Goal: Task Accomplishment & Management: Manage account settings

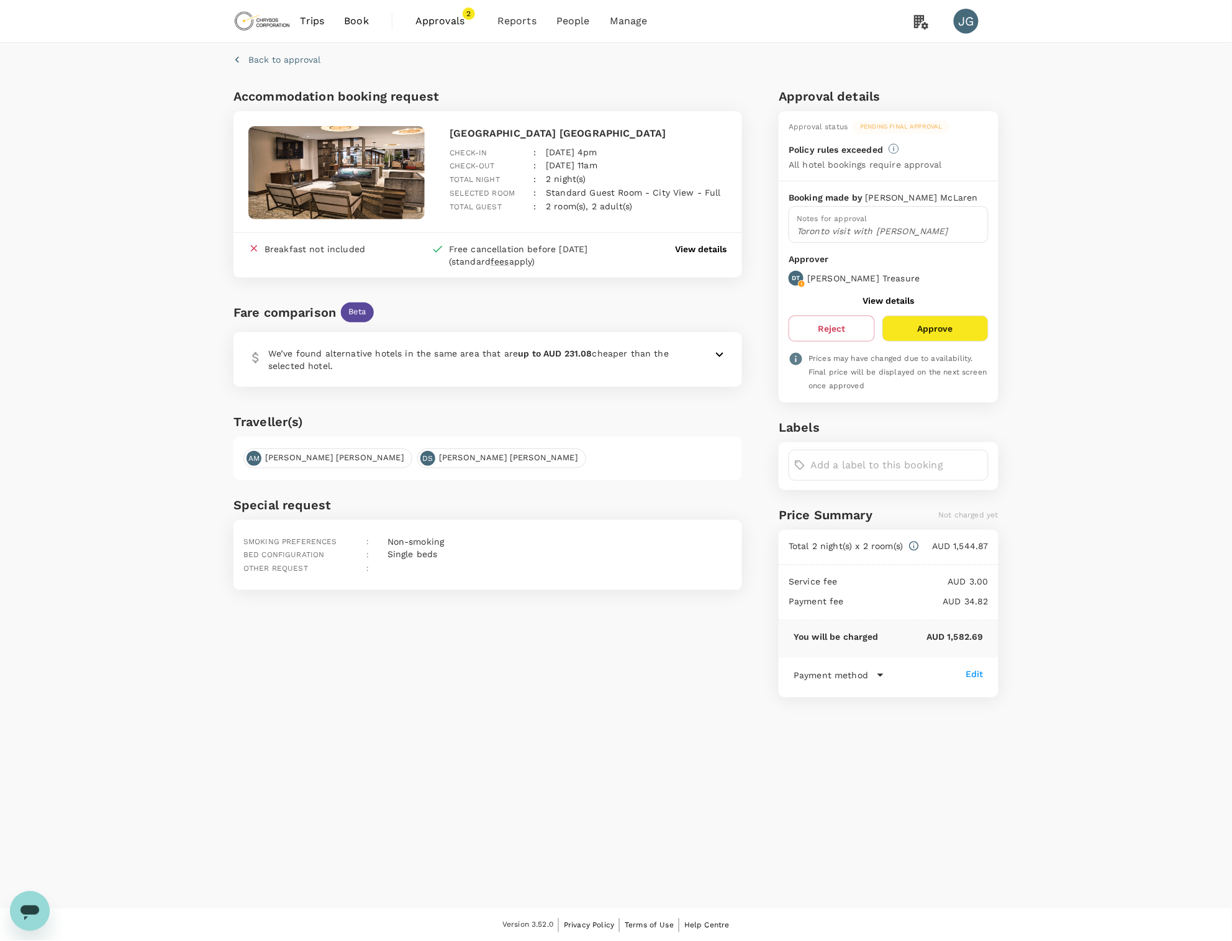
click at [435, 24] on span "Approvals" at bounding box center [447, 21] width 62 height 15
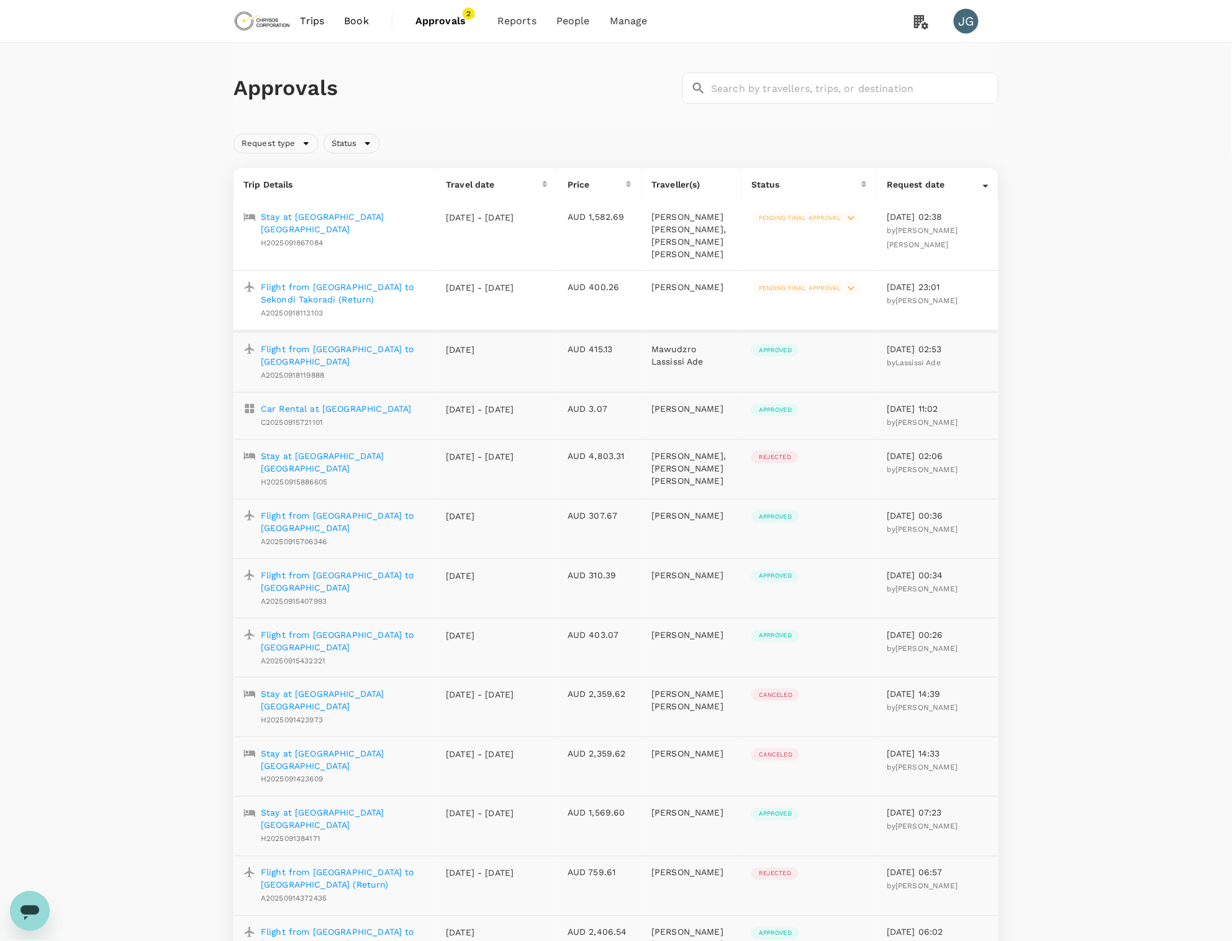
click at [318, 222] on p "Stay at [GEOGRAPHIC_DATA] [GEOGRAPHIC_DATA]" at bounding box center [343, 223] width 165 height 25
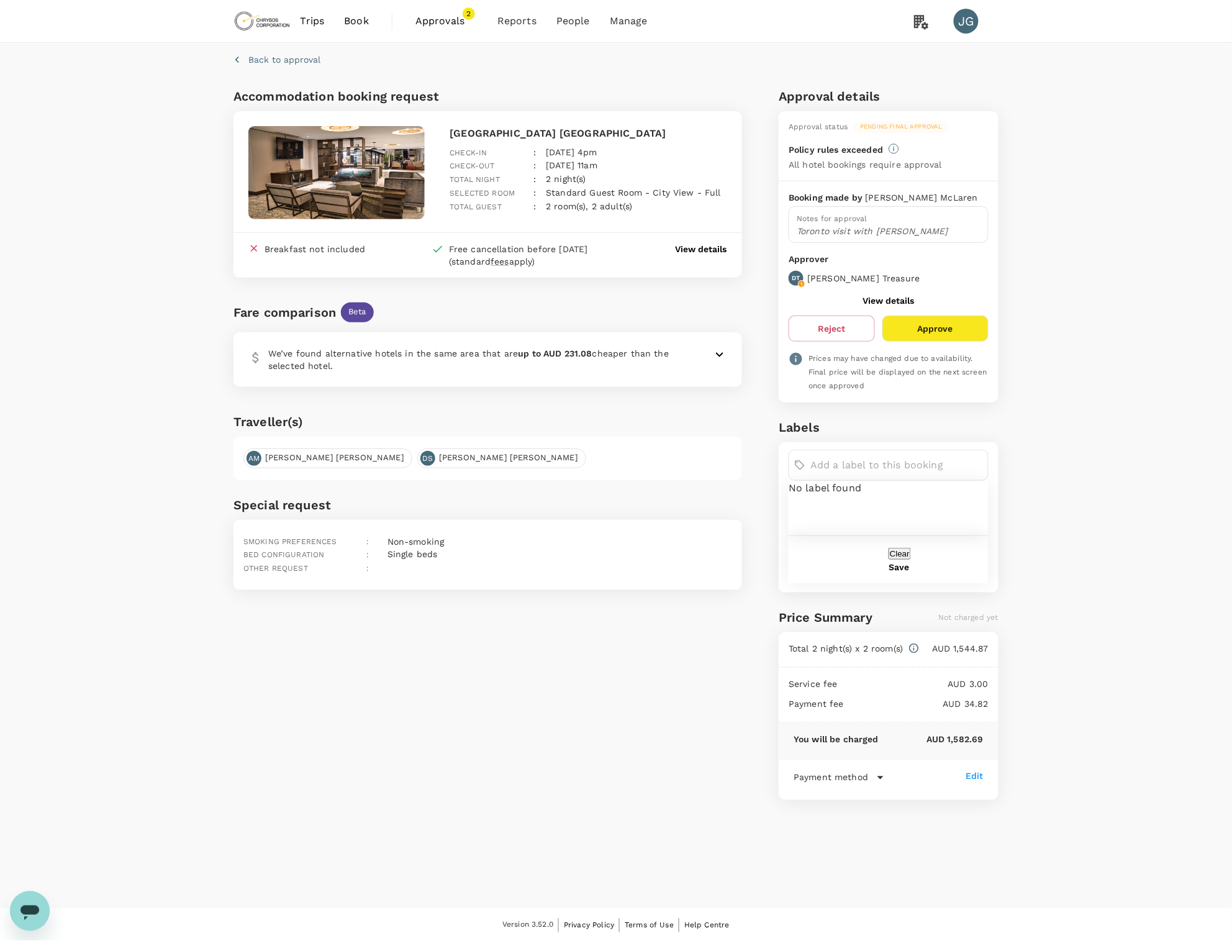
click at [931, 459] on input "text" at bounding box center [897, 465] width 173 height 20
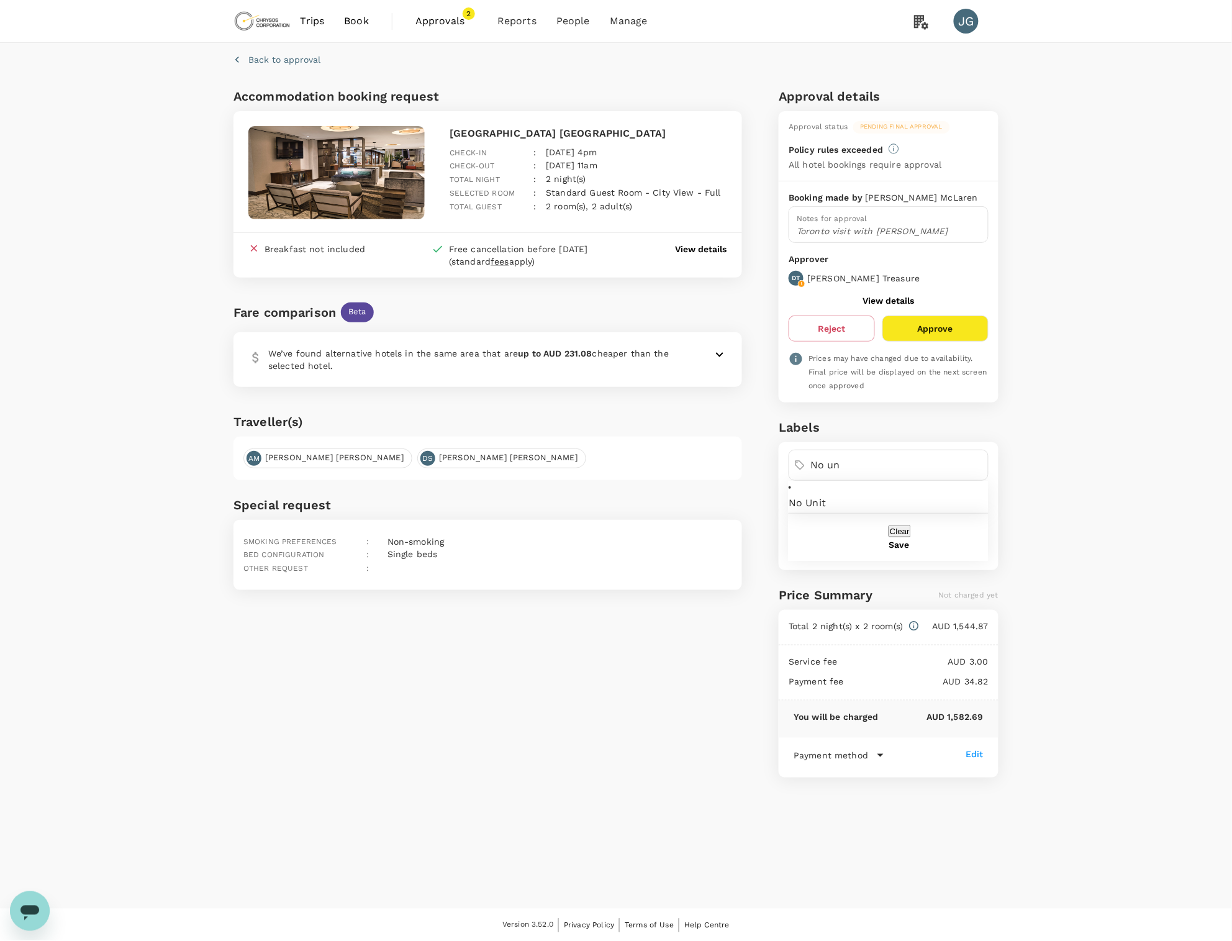
type input "No un"
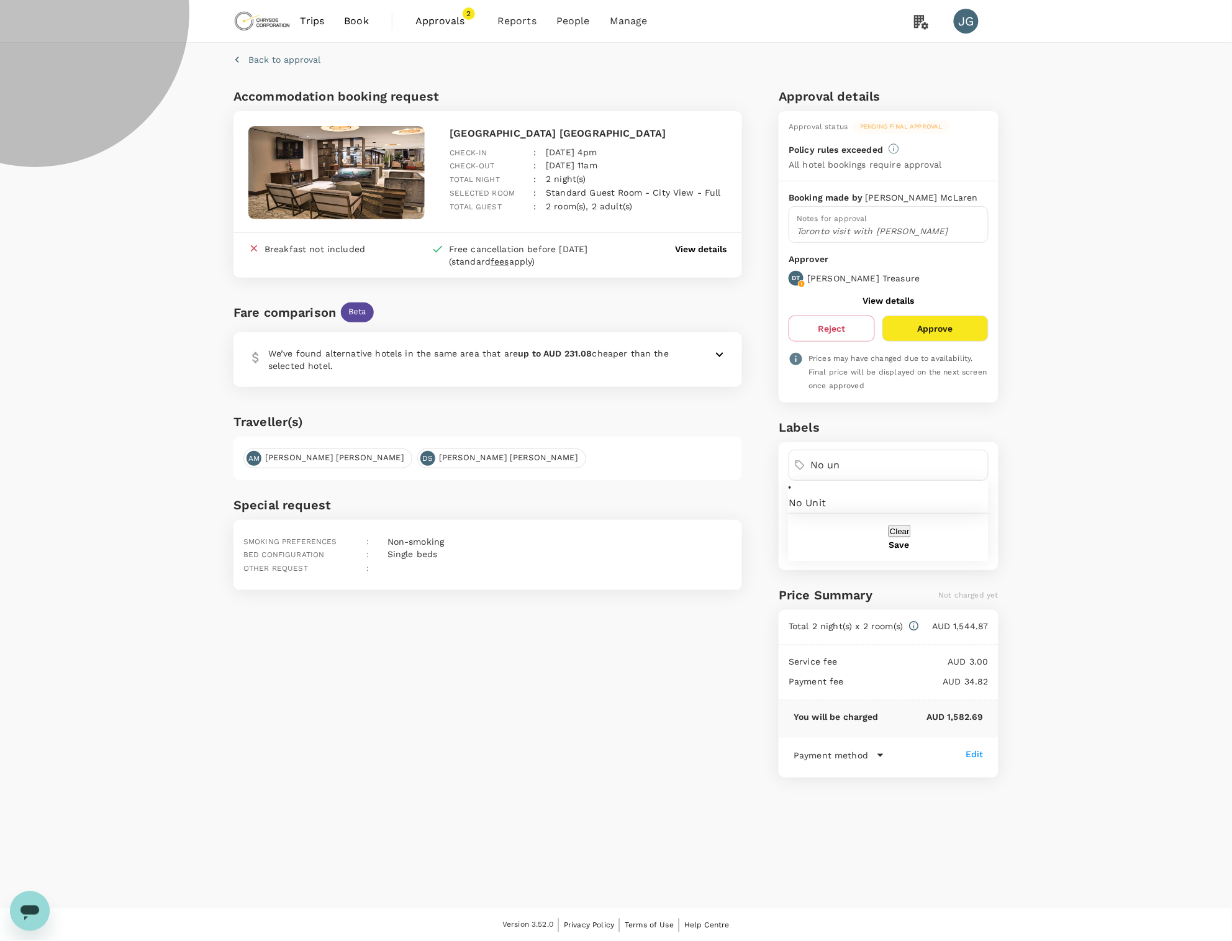
click at [824, 496] on span "No Unit" at bounding box center [889, 503] width 200 height 15
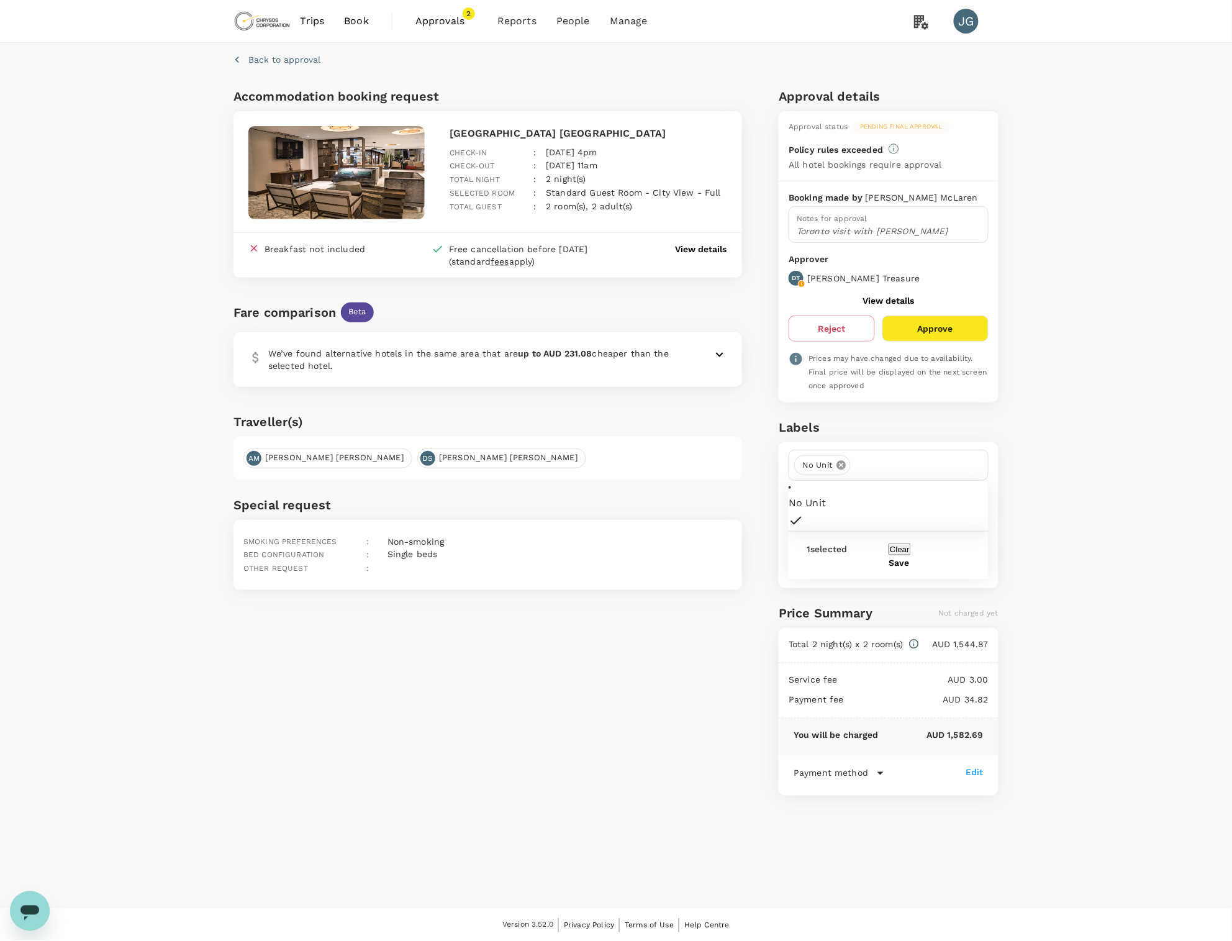
click at [909, 558] on button "Save" at bounding box center [899, 563] width 20 height 10
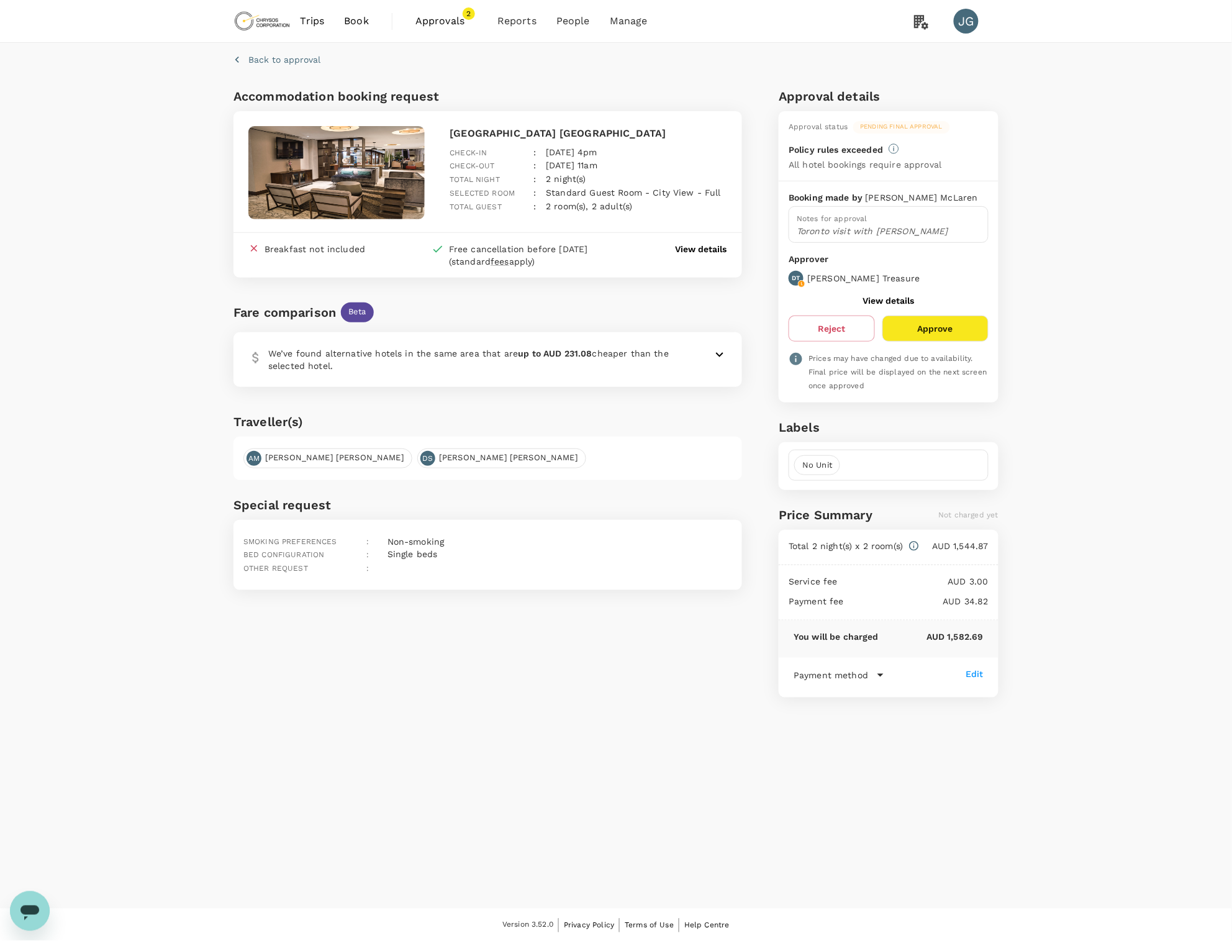
click at [965, 332] on button "Approve" at bounding box center [936, 329] width 106 height 26
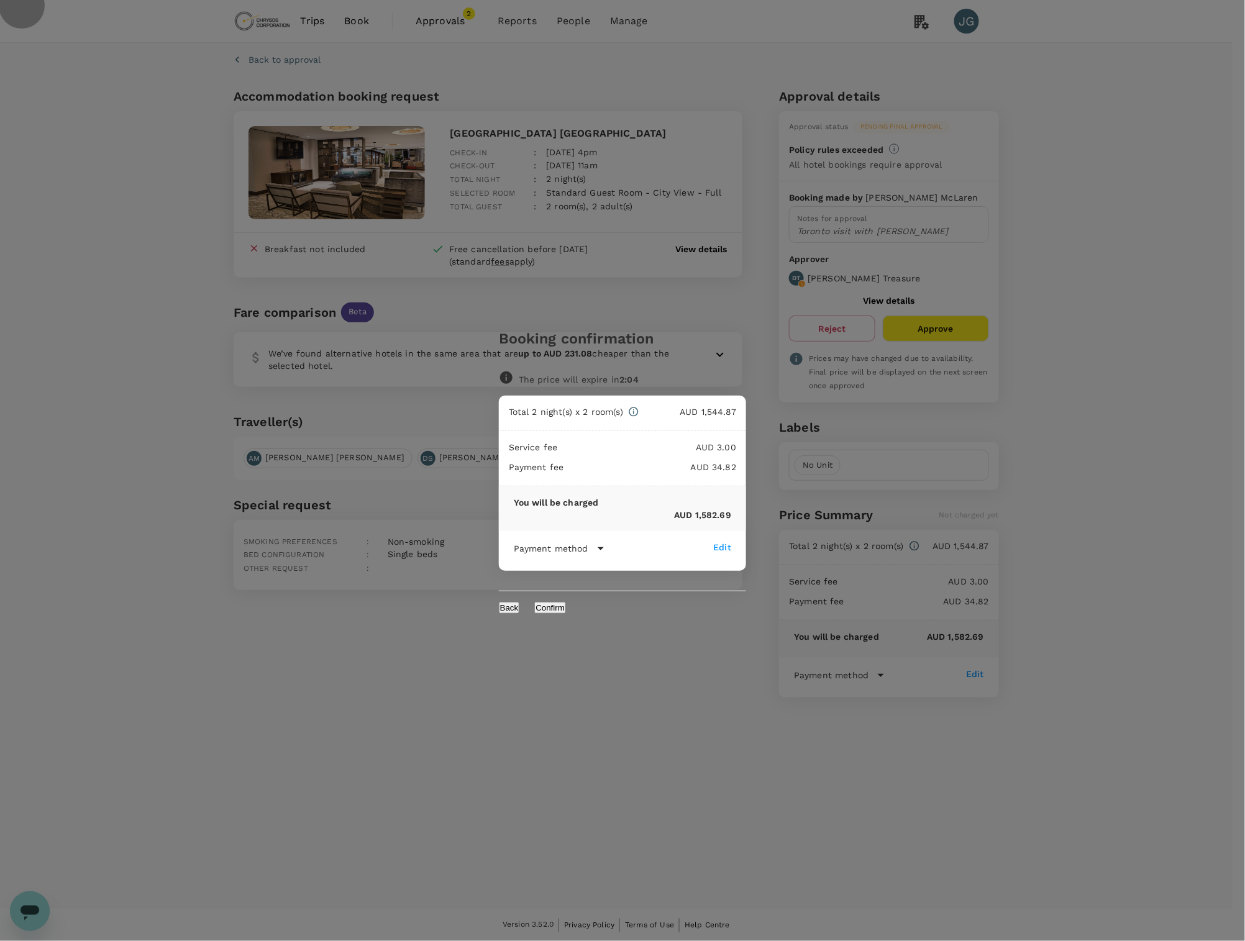
click at [566, 606] on button "Confirm" at bounding box center [550, 608] width 32 height 12
